Goal: Information Seeking & Learning: Learn about a topic

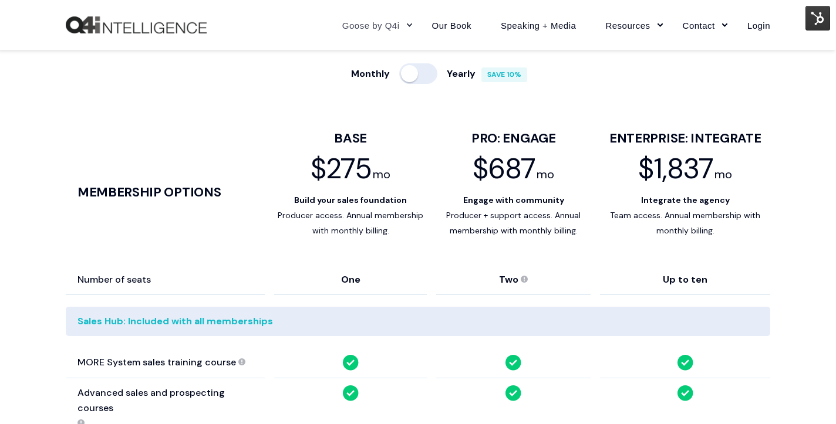
scroll to position [650, 0]
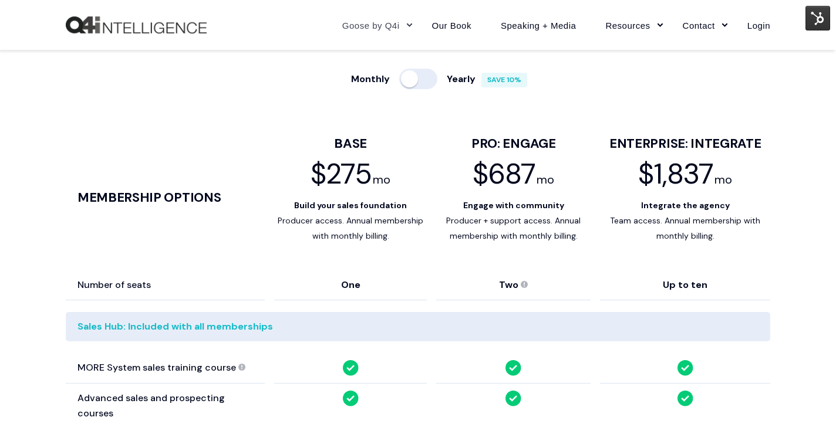
click at [426, 80] on div at bounding box center [418, 79] width 38 height 21
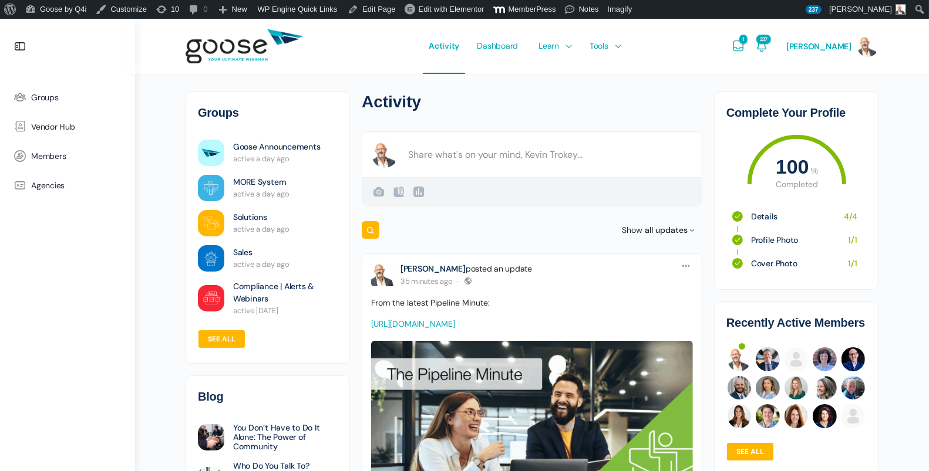
click at [556, 48] on e-page-transition at bounding box center [464, 235] width 929 height 471
click at [564, 82] on span "Courses" at bounding box center [555, 80] width 30 height 11
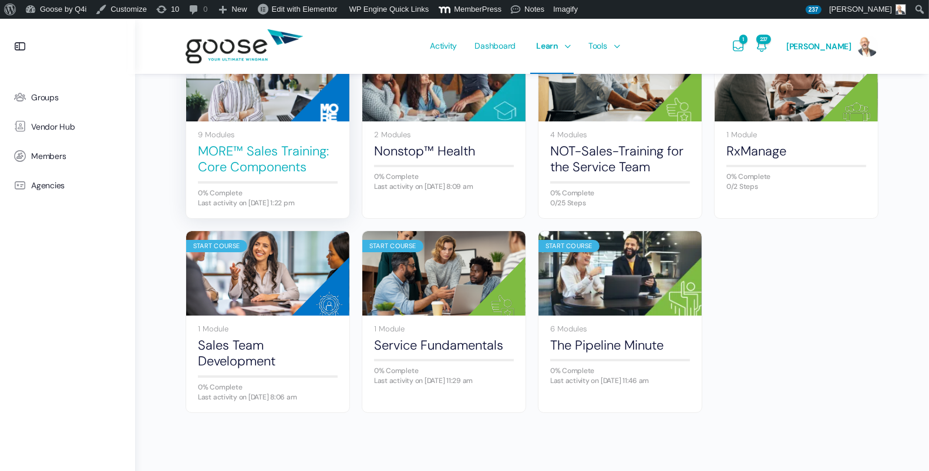
scroll to position [768, 0]
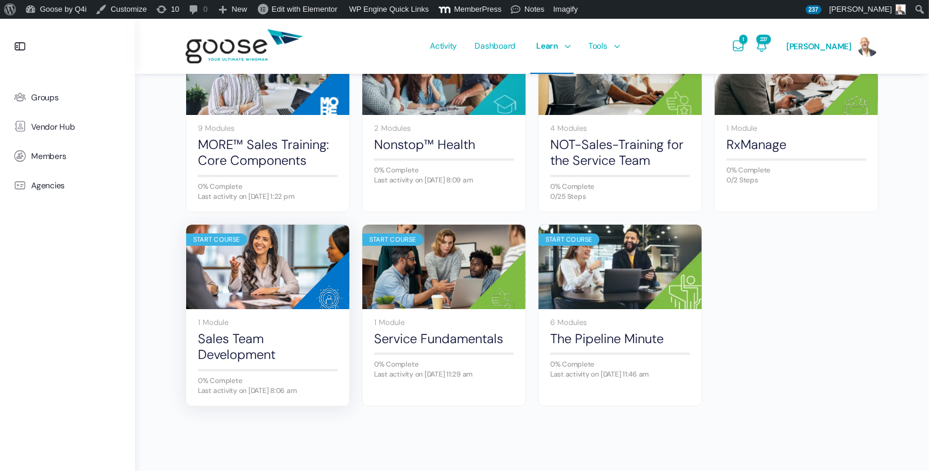
click at [265, 269] on img at bounding box center [267, 267] width 163 height 109
click at [554, 76] on span "Courses" at bounding box center [553, 80] width 31 height 11
drag, startPoint x: 240, startPoint y: 345, endPoint x: 243, endPoint y: 339, distance: 6.8
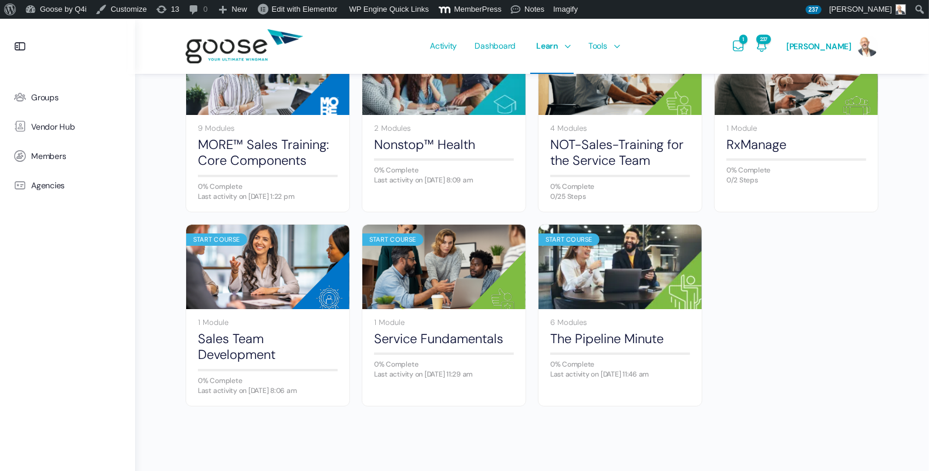
click at [240, 345] on link "Sales Team Development" at bounding box center [268, 347] width 140 height 32
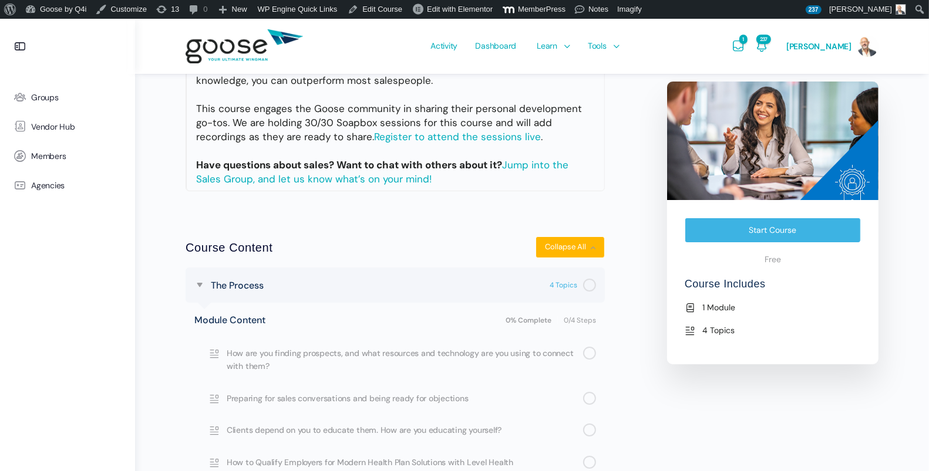
scroll to position [389, 0]
